Goal: Information Seeking & Learning: Check status

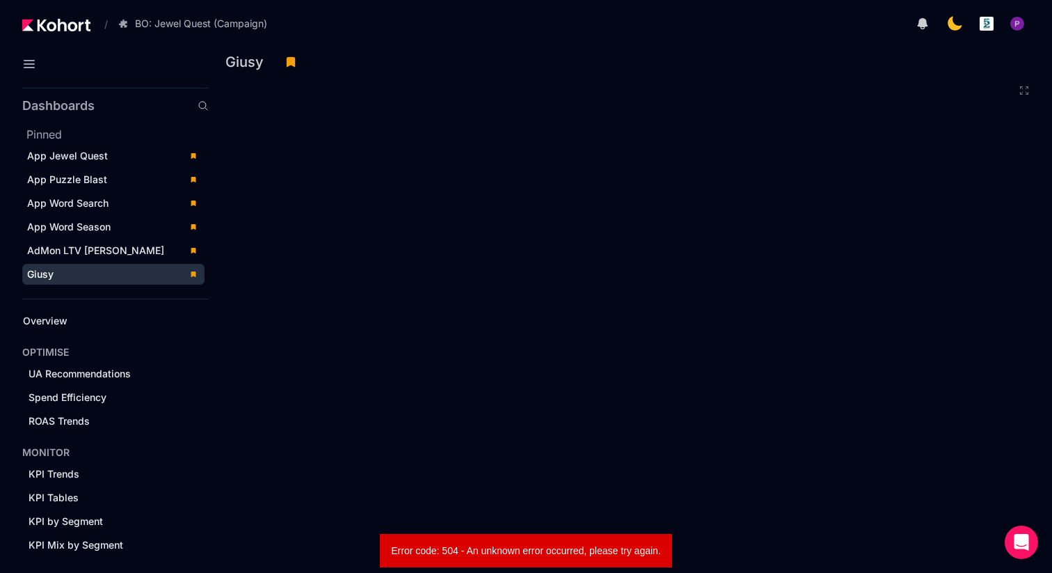
scroll to position [66, 0]
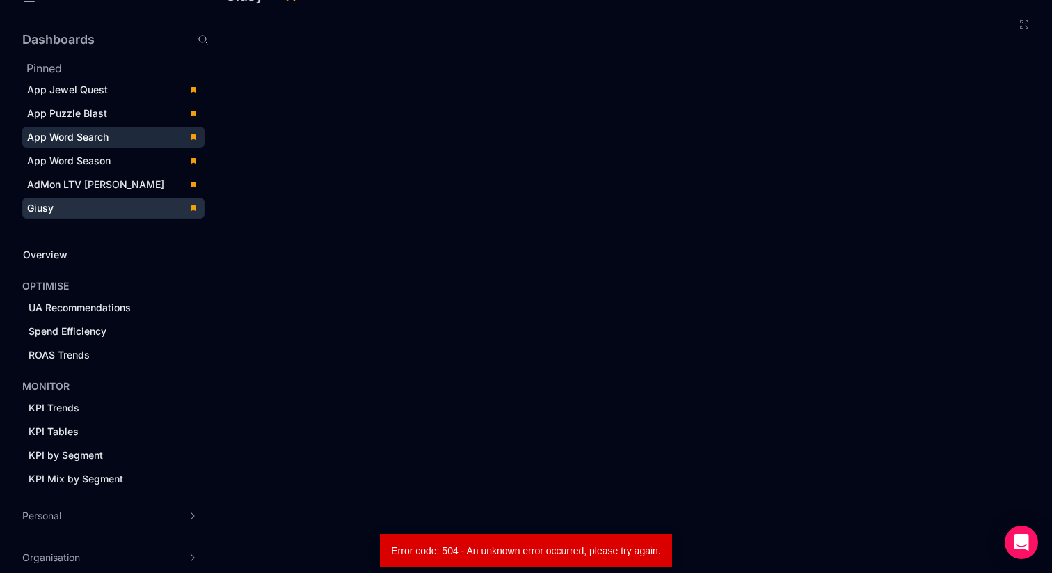
click at [122, 141] on div "App Word Search" at bounding box center [103, 137] width 153 height 14
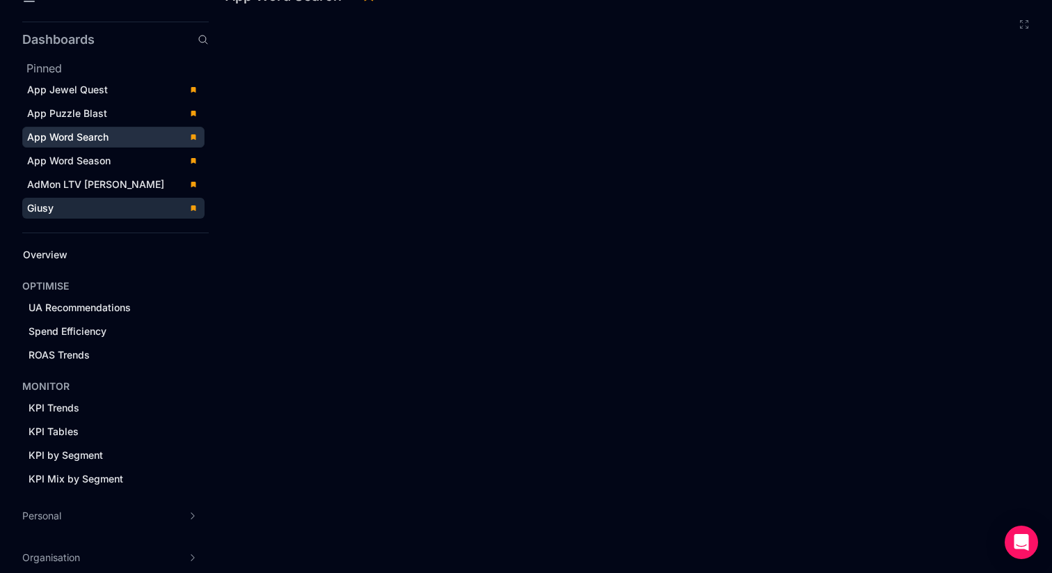
click at [53, 203] on span "Giusy" at bounding box center [40, 208] width 26 height 12
